Goal: Task Accomplishment & Management: Manage account settings

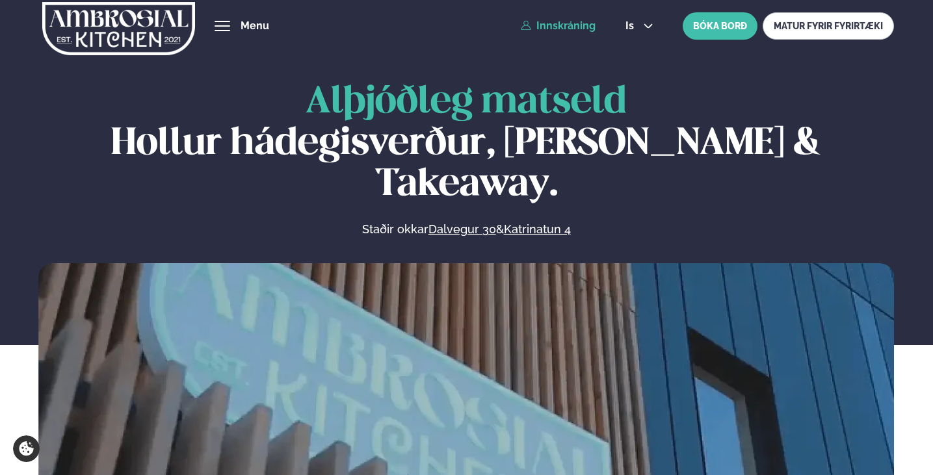
click at [577, 25] on link "Innskráning" at bounding box center [558, 26] width 75 height 12
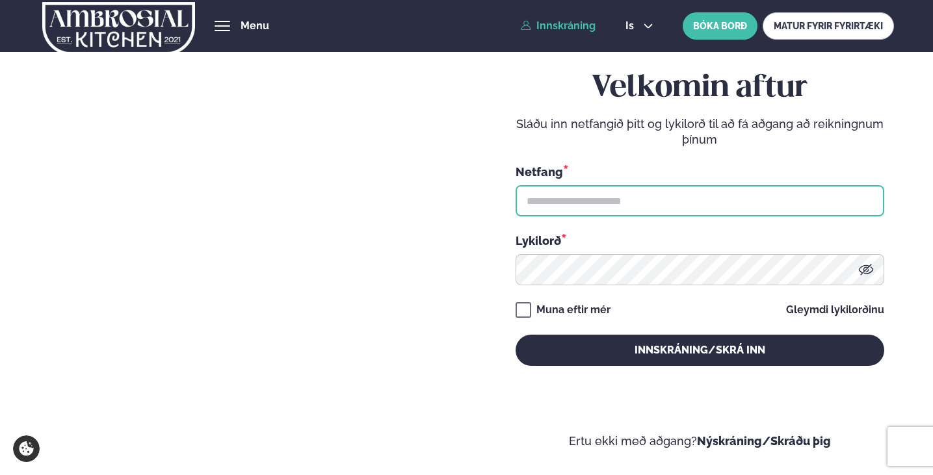
type input "**********"
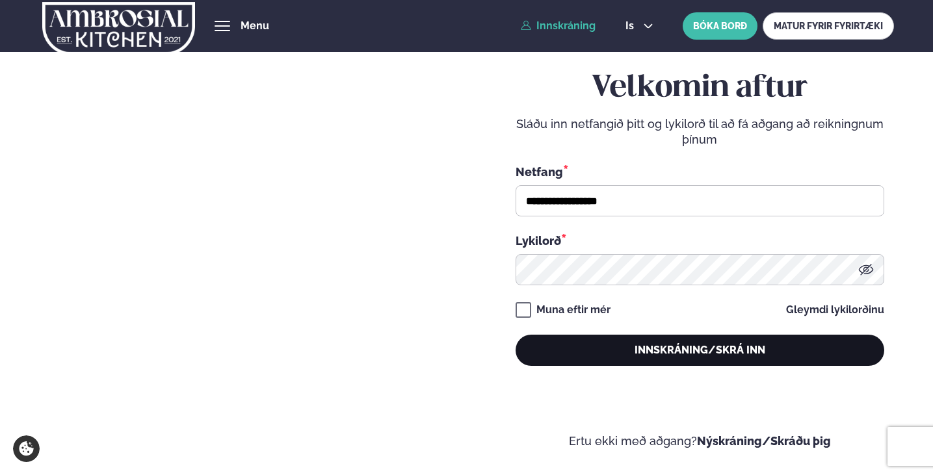
click at [672, 354] on button "Innskráning/Skrá inn" at bounding box center [700, 350] width 369 height 31
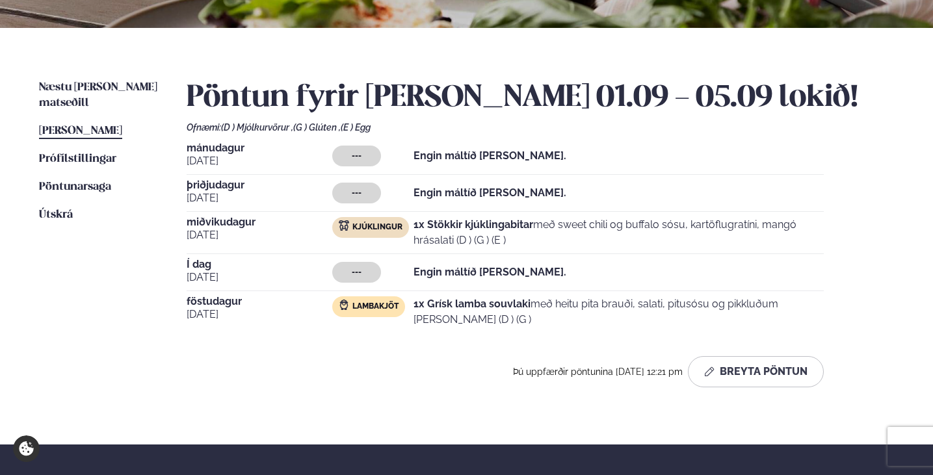
scroll to position [234, 0]
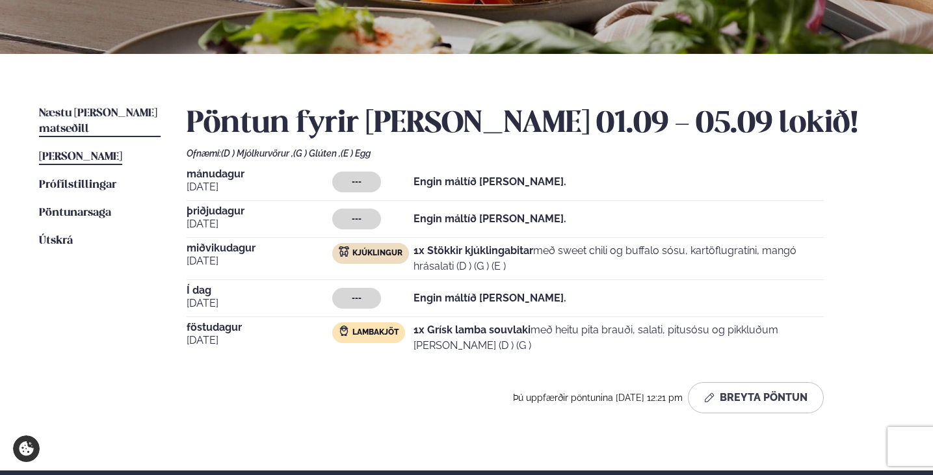
click at [79, 110] on span "Næstu [PERSON_NAME] matseðill" at bounding box center [98, 121] width 118 height 27
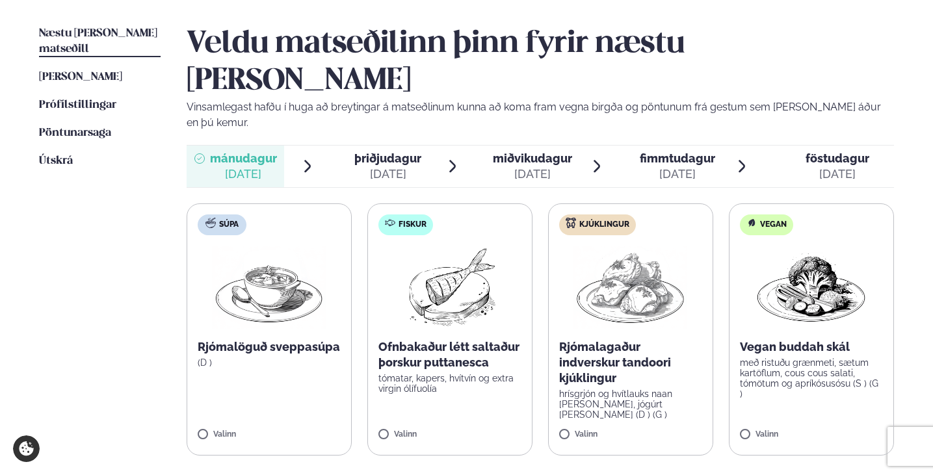
scroll to position [311, 0]
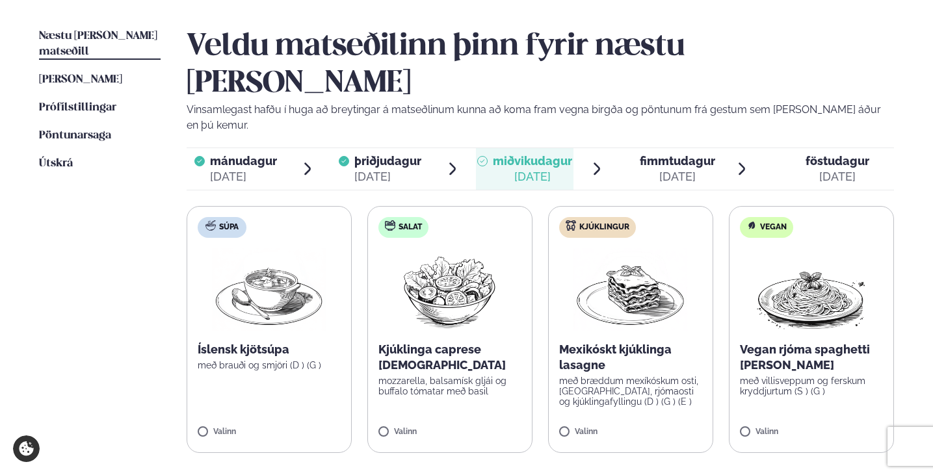
scroll to position [312, 0]
